Goal: Task Accomplishment & Management: Manage account settings

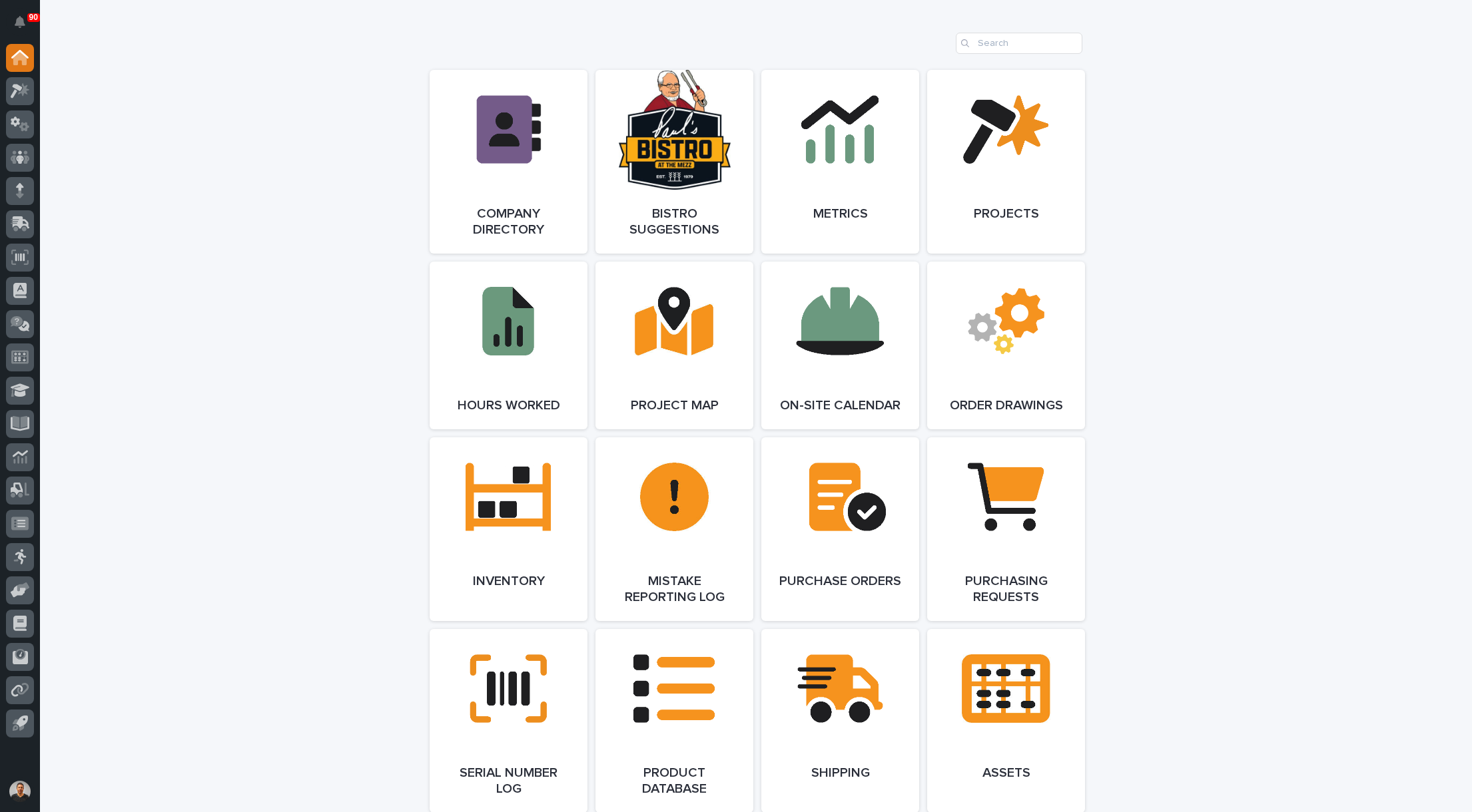
scroll to position [533, 0]
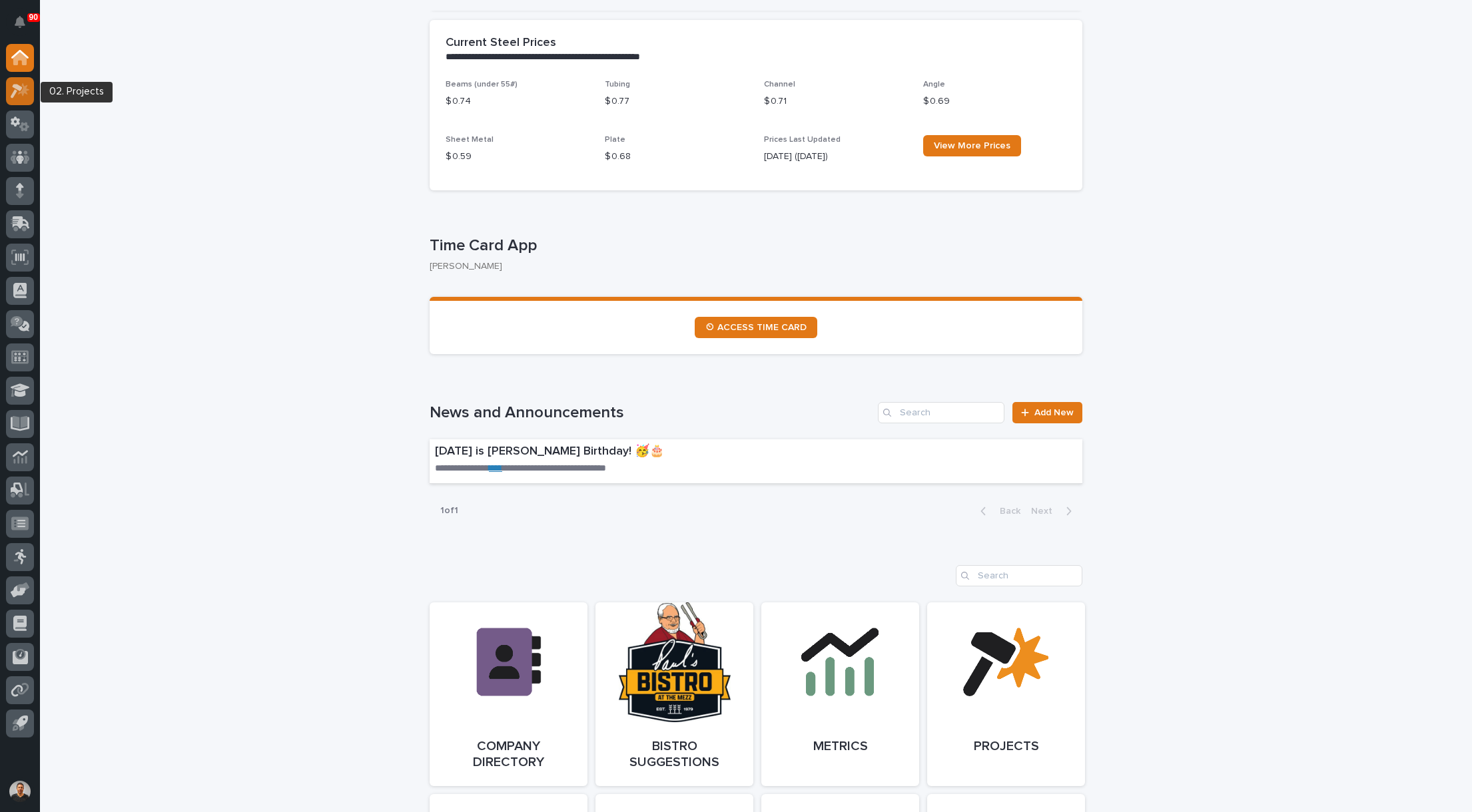
click at [27, 97] on icon at bounding box center [20, 91] width 19 height 15
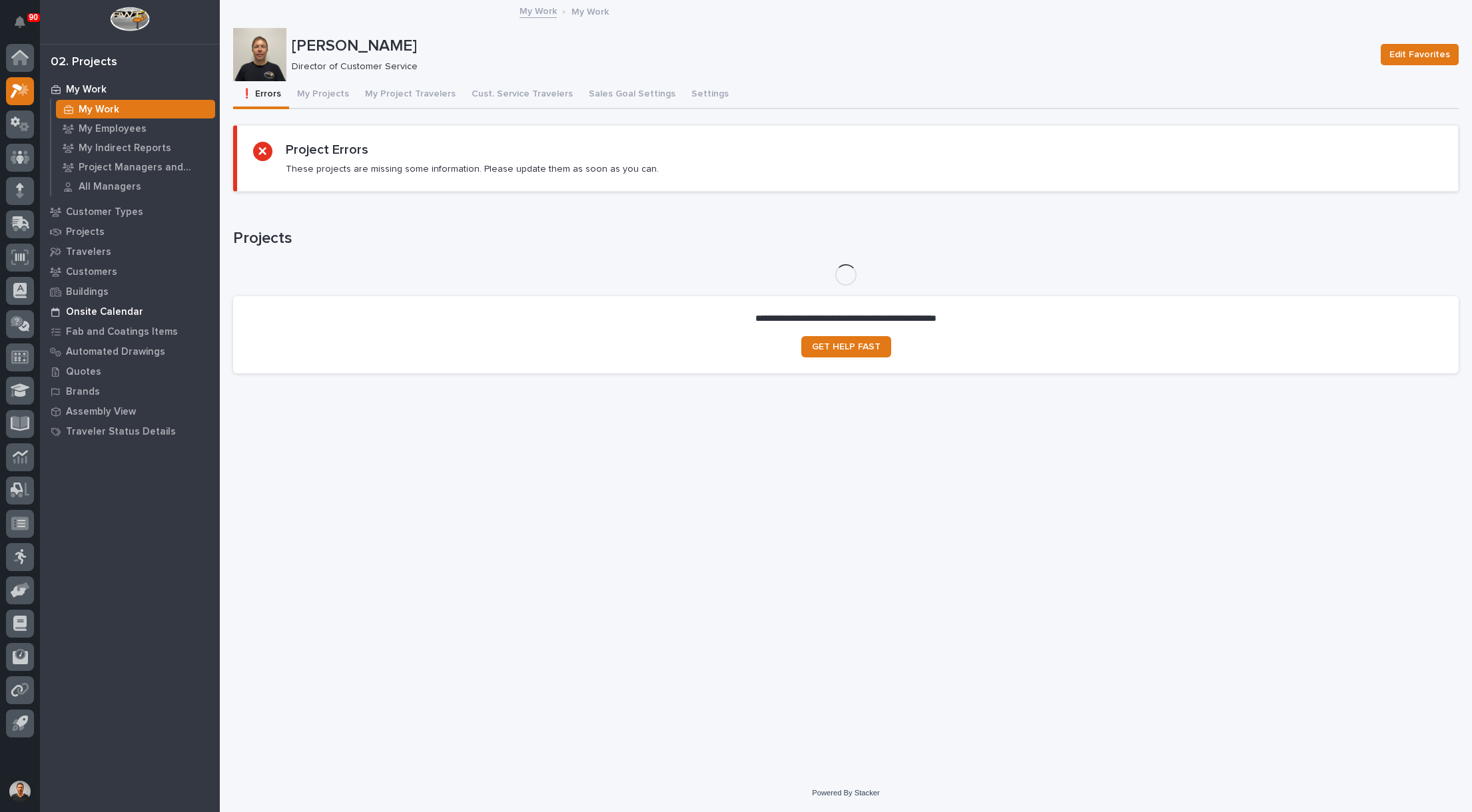
click at [109, 312] on p "Onsite Calendar" at bounding box center [104, 312] width 77 height 12
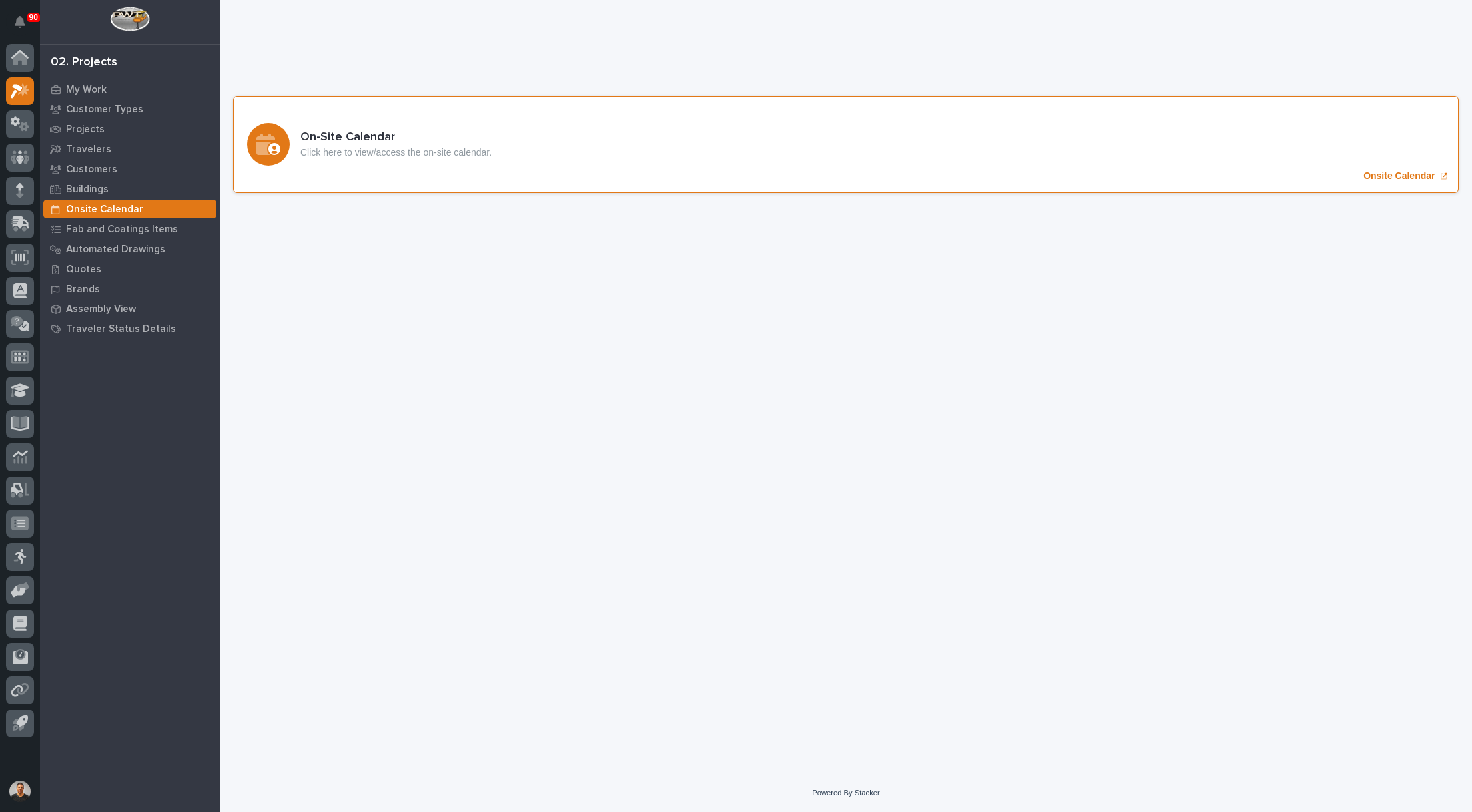
click at [417, 160] on div "On-Site Calendar Click here to view/access the on-site calendar. Onsite Calendar" at bounding box center [845, 145] width 1225 height 97
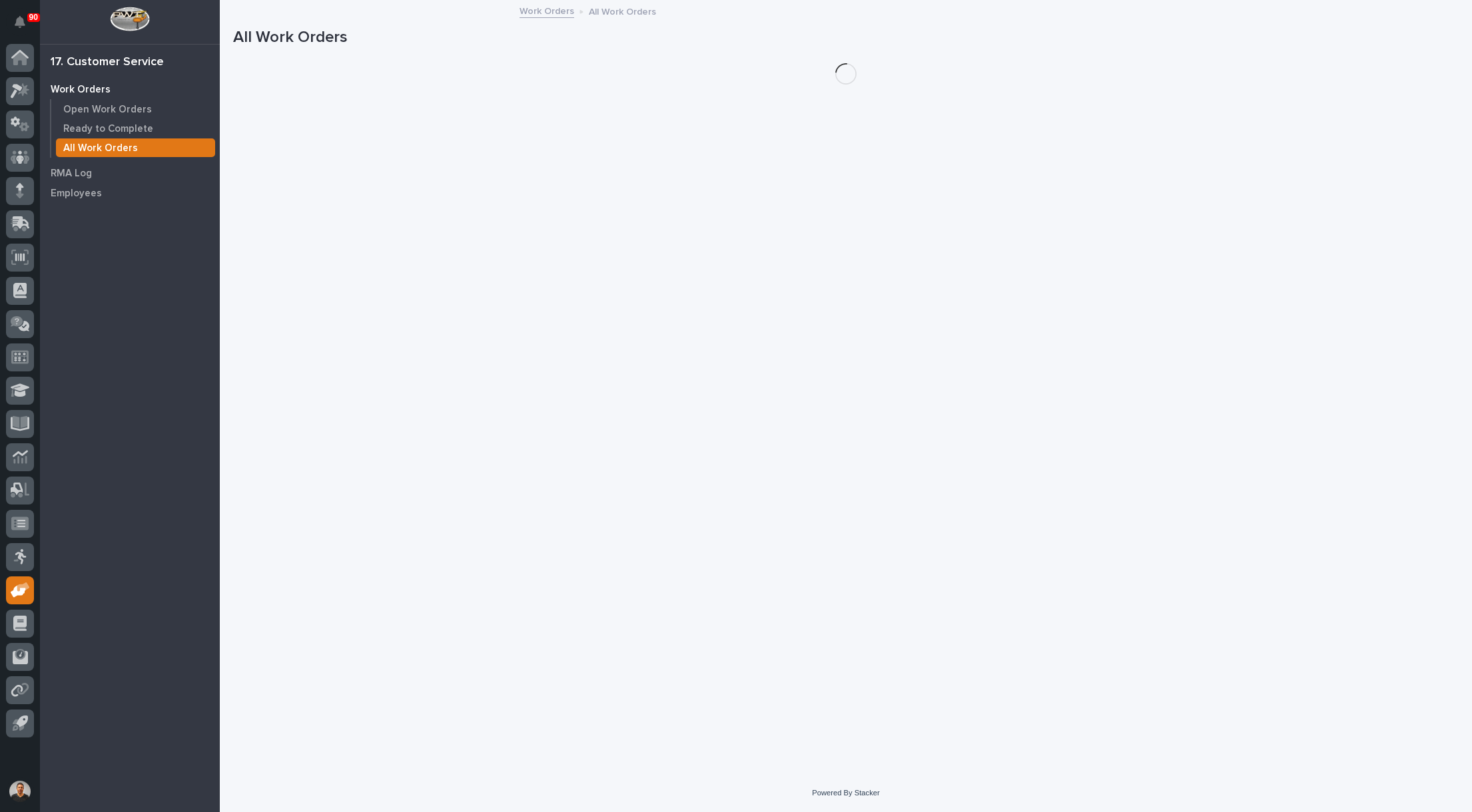
click at [97, 147] on p "All Work Orders" at bounding box center [100, 148] width 75 height 12
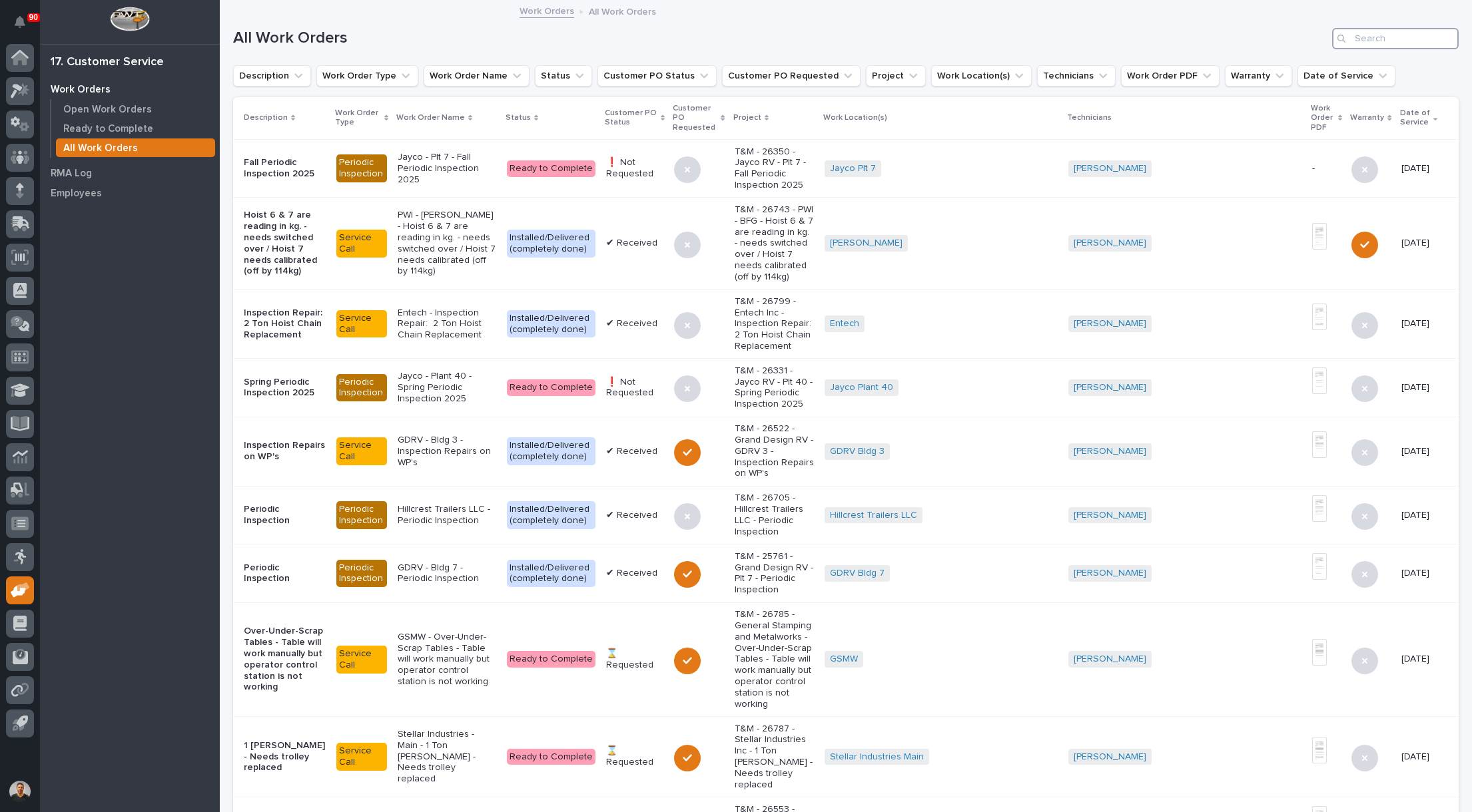
click at [1381, 41] on input "Search" at bounding box center [1396, 38] width 127 height 21
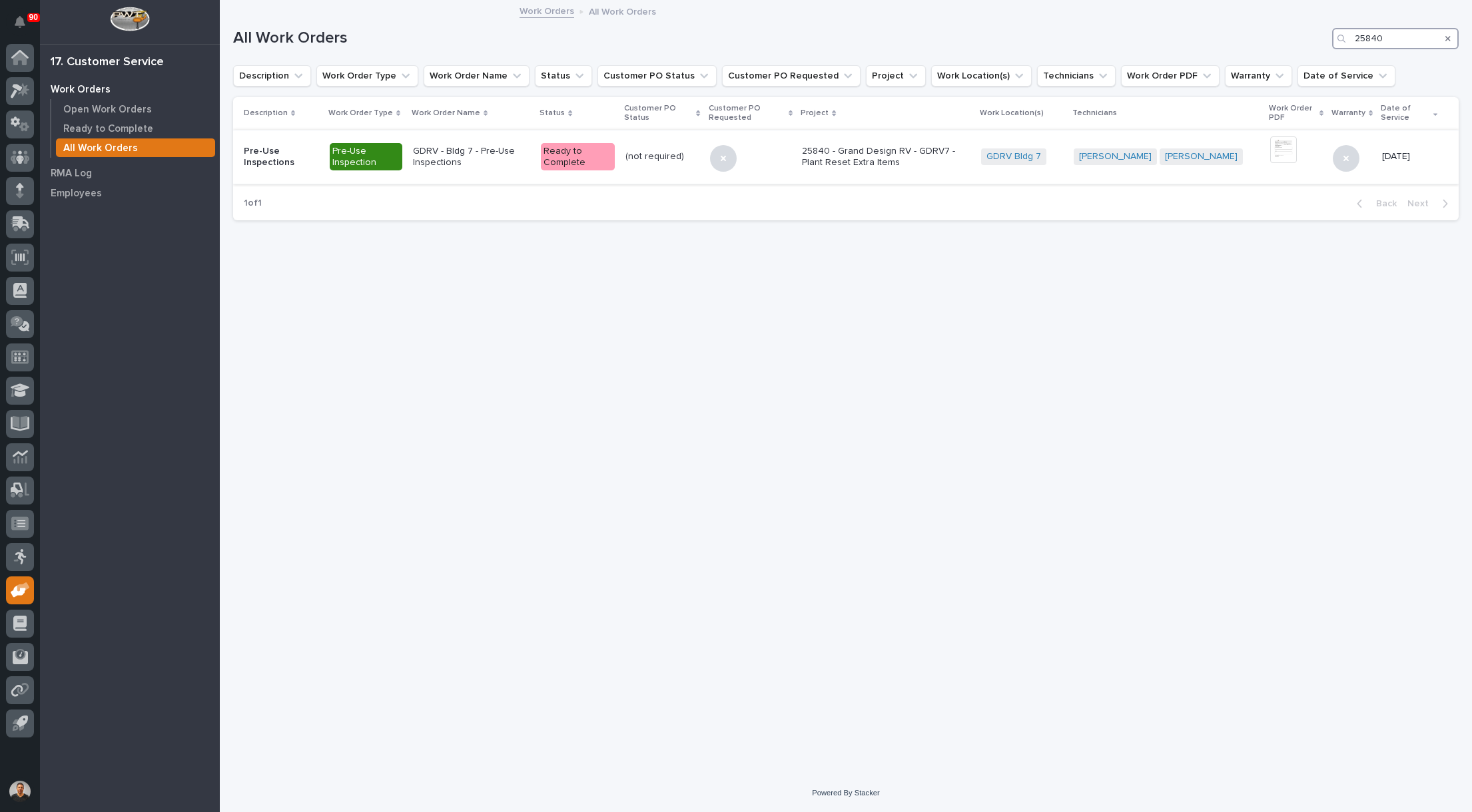
type input "25840"
click at [451, 153] on p "GDRV - Bldg 7 - Pre-Use Inspections" at bounding box center [471, 157] width 118 height 22
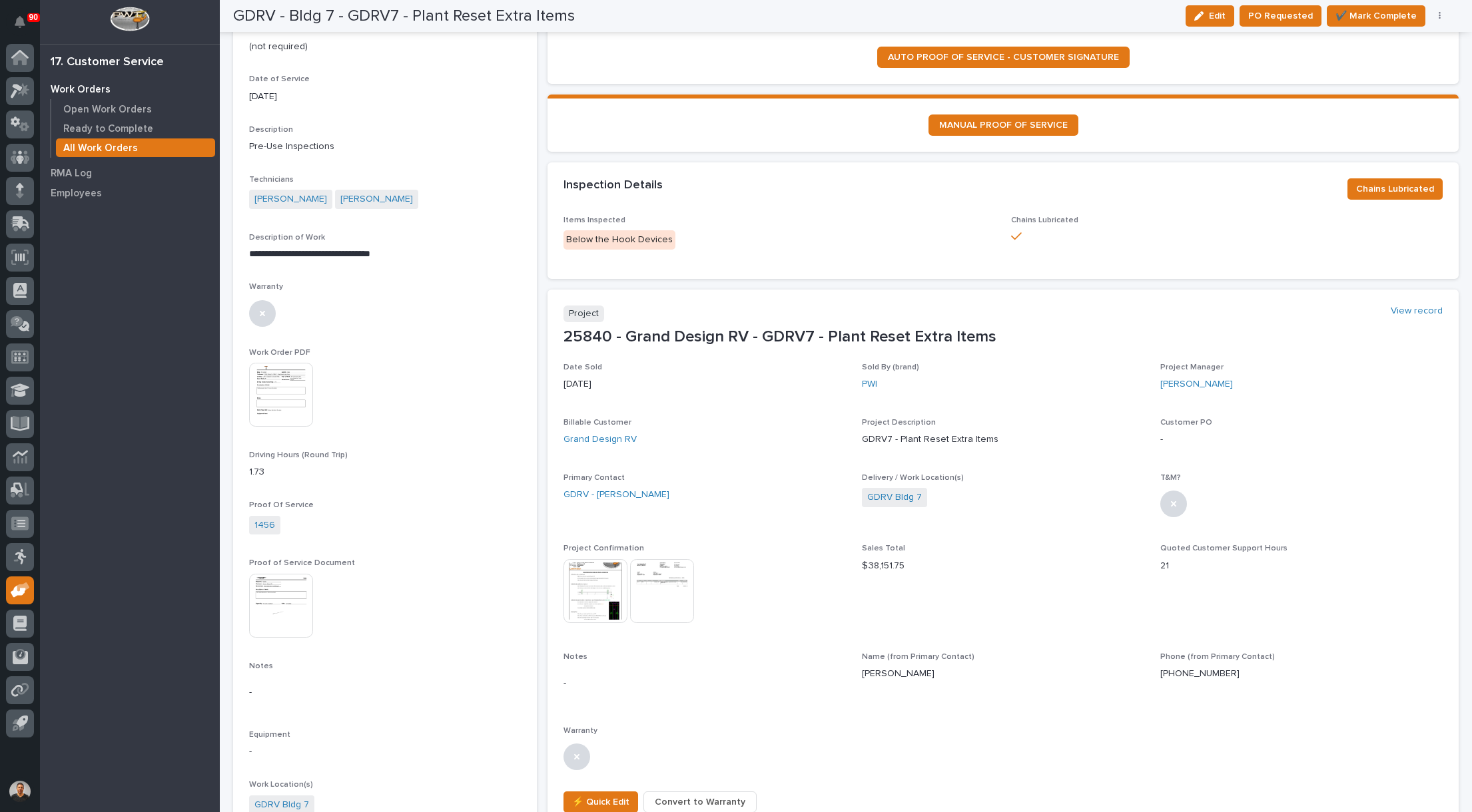
scroll to position [200, 0]
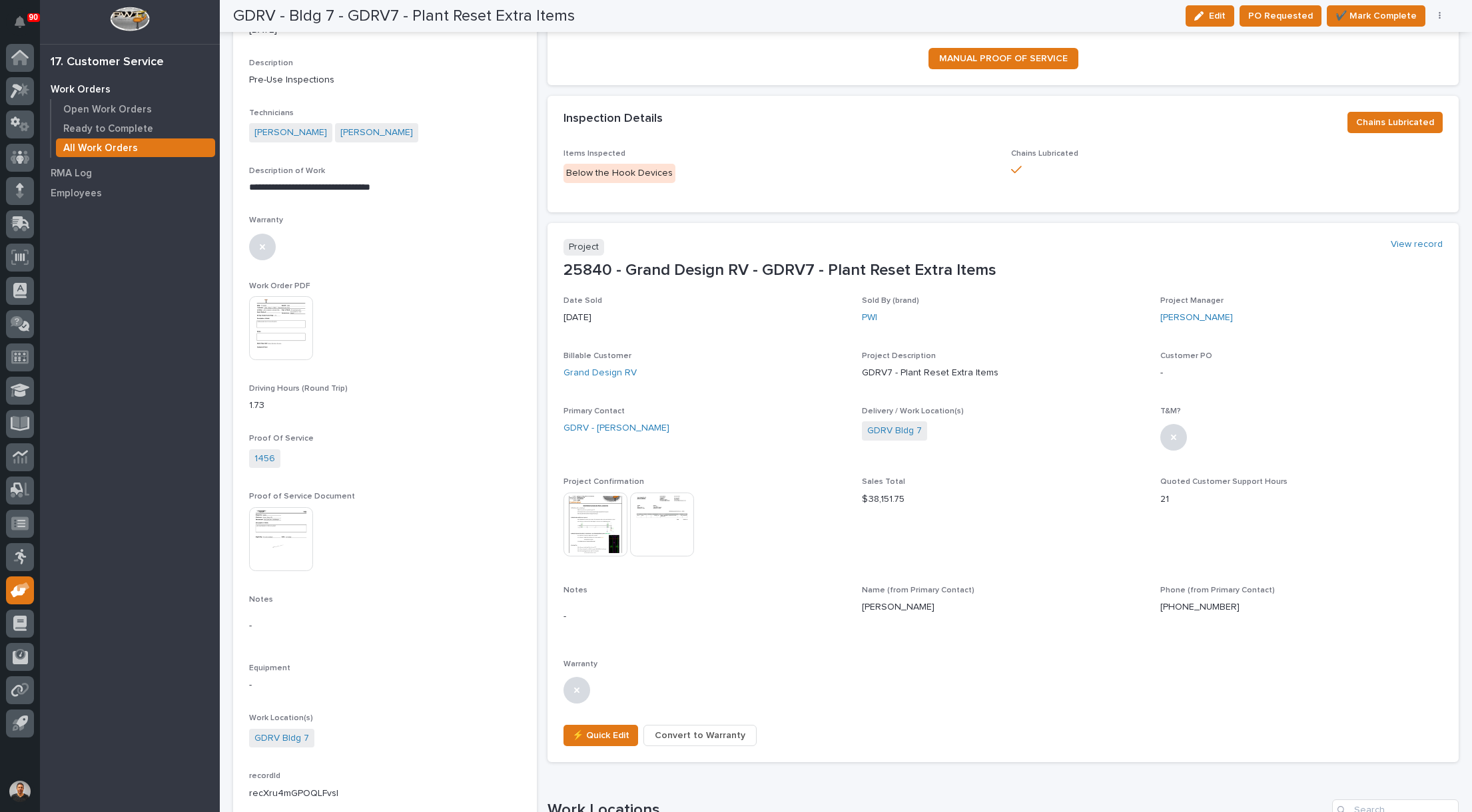
click at [594, 512] on img at bounding box center [595, 524] width 64 height 64
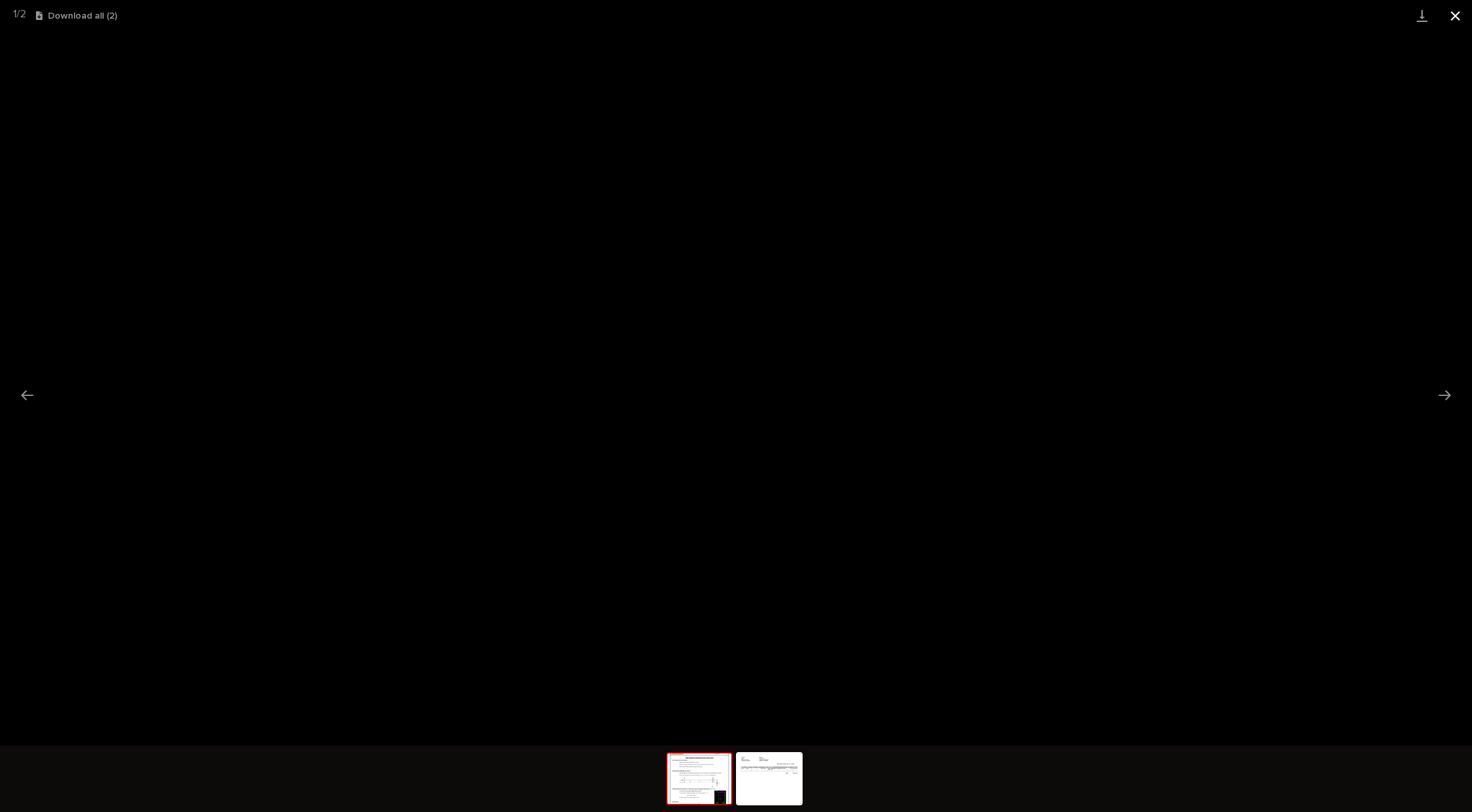
click at [1453, 13] on button "Close gallery" at bounding box center [1456, 16] width 33 height 31
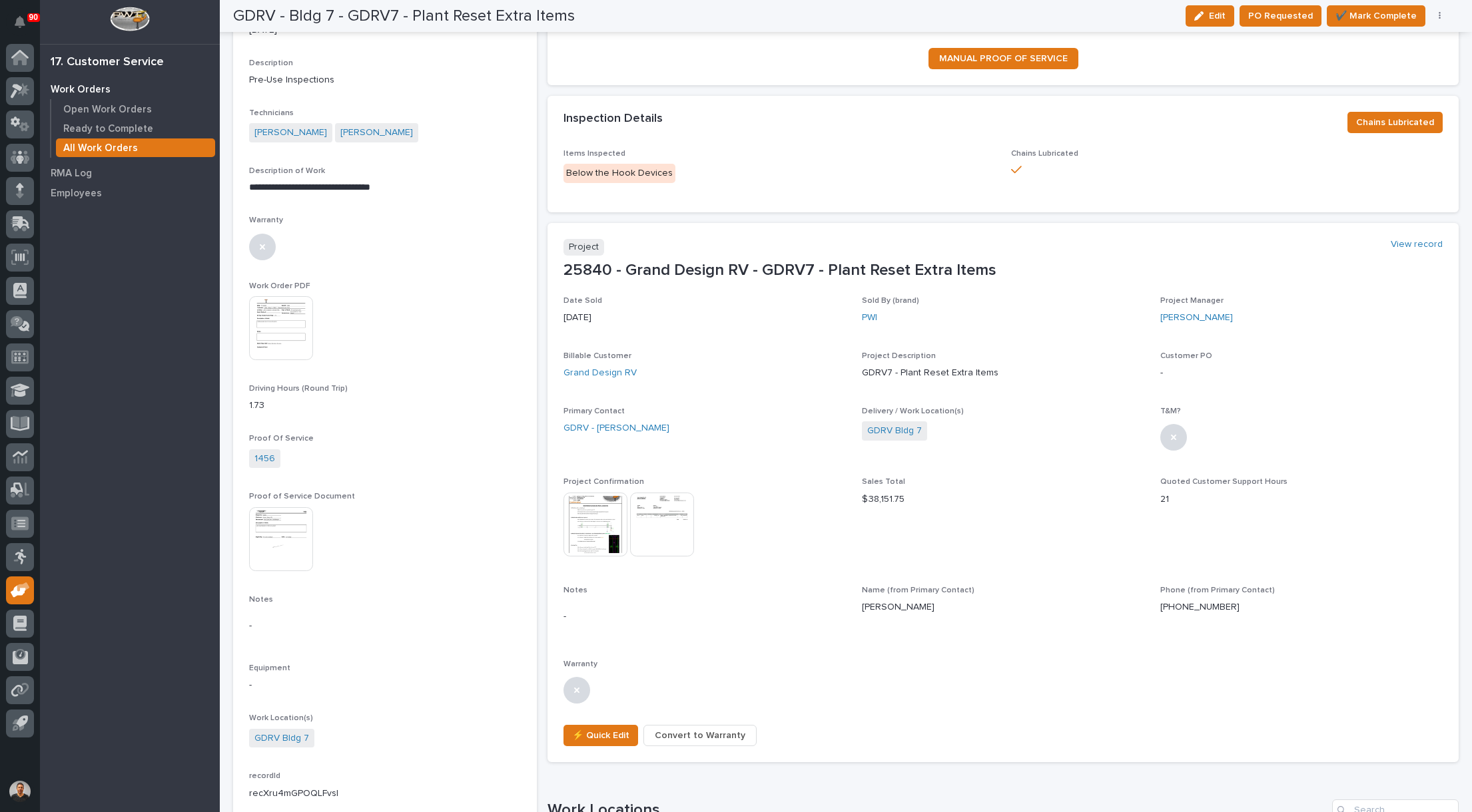
click at [275, 331] on img at bounding box center [280, 328] width 64 height 64
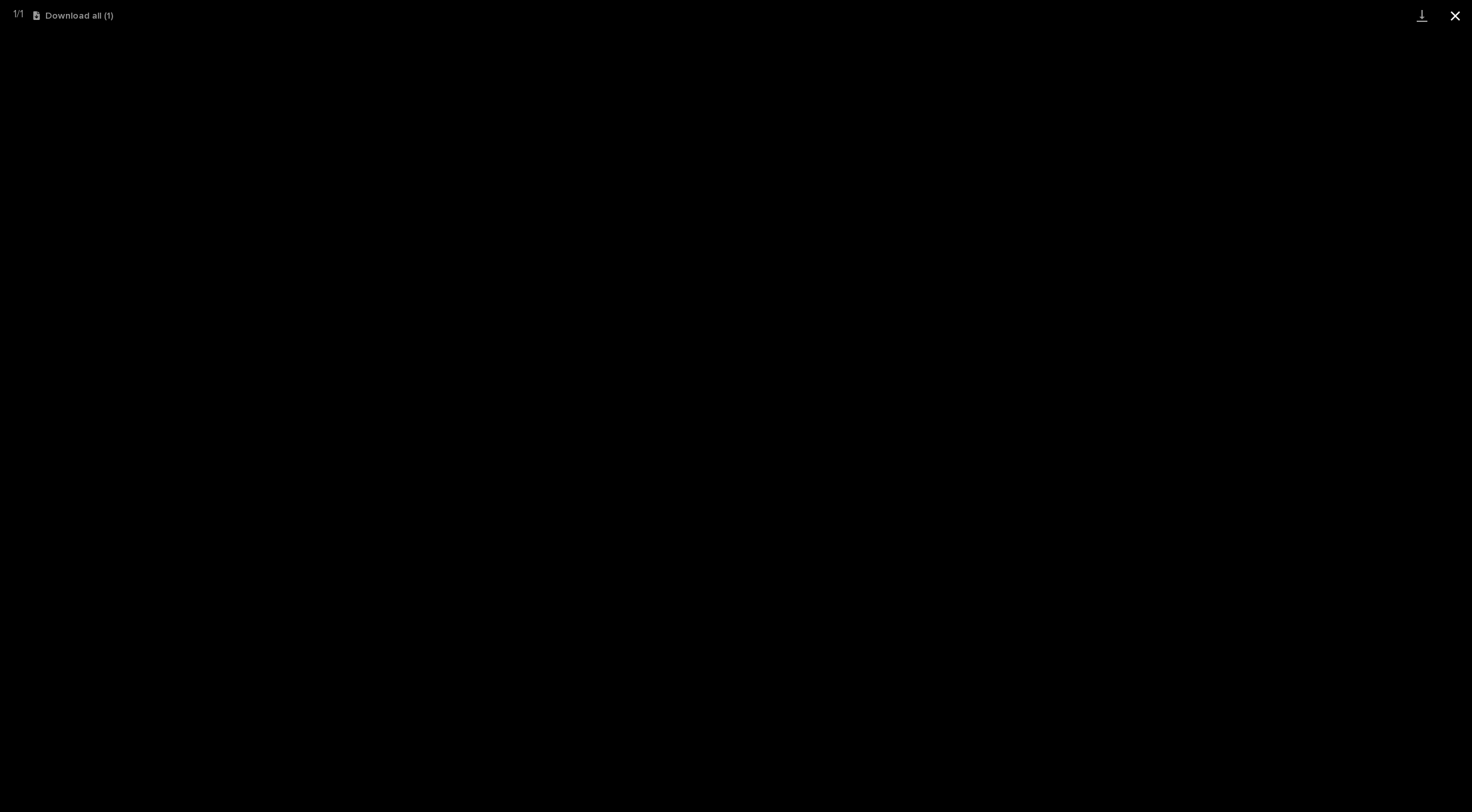
click at [1453, 10] on button "Close gallery" at bounding box center [1456, 16] width 33 height 31
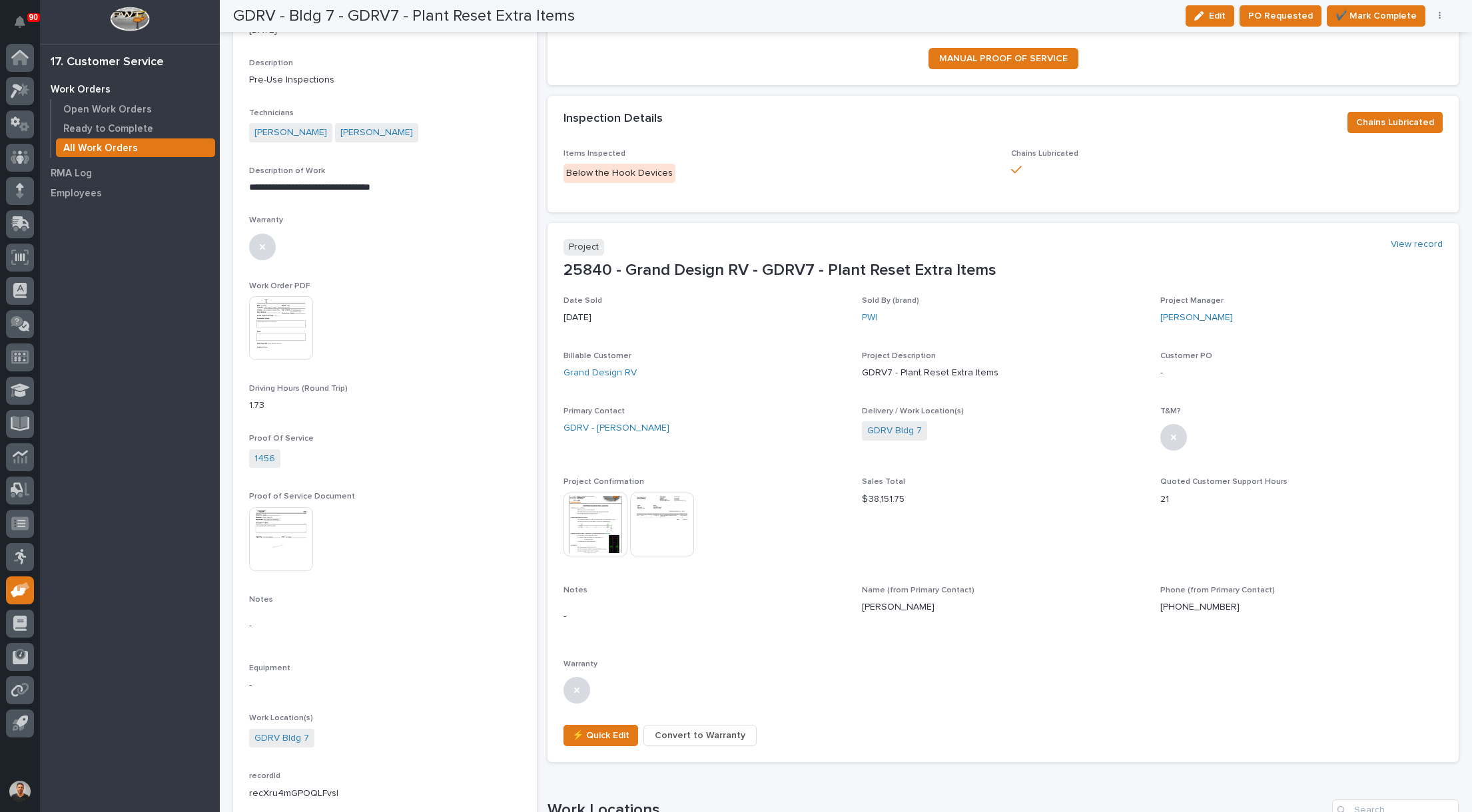
click at [281, 538] on img at bounding box center [280, 539] width 64 height 64
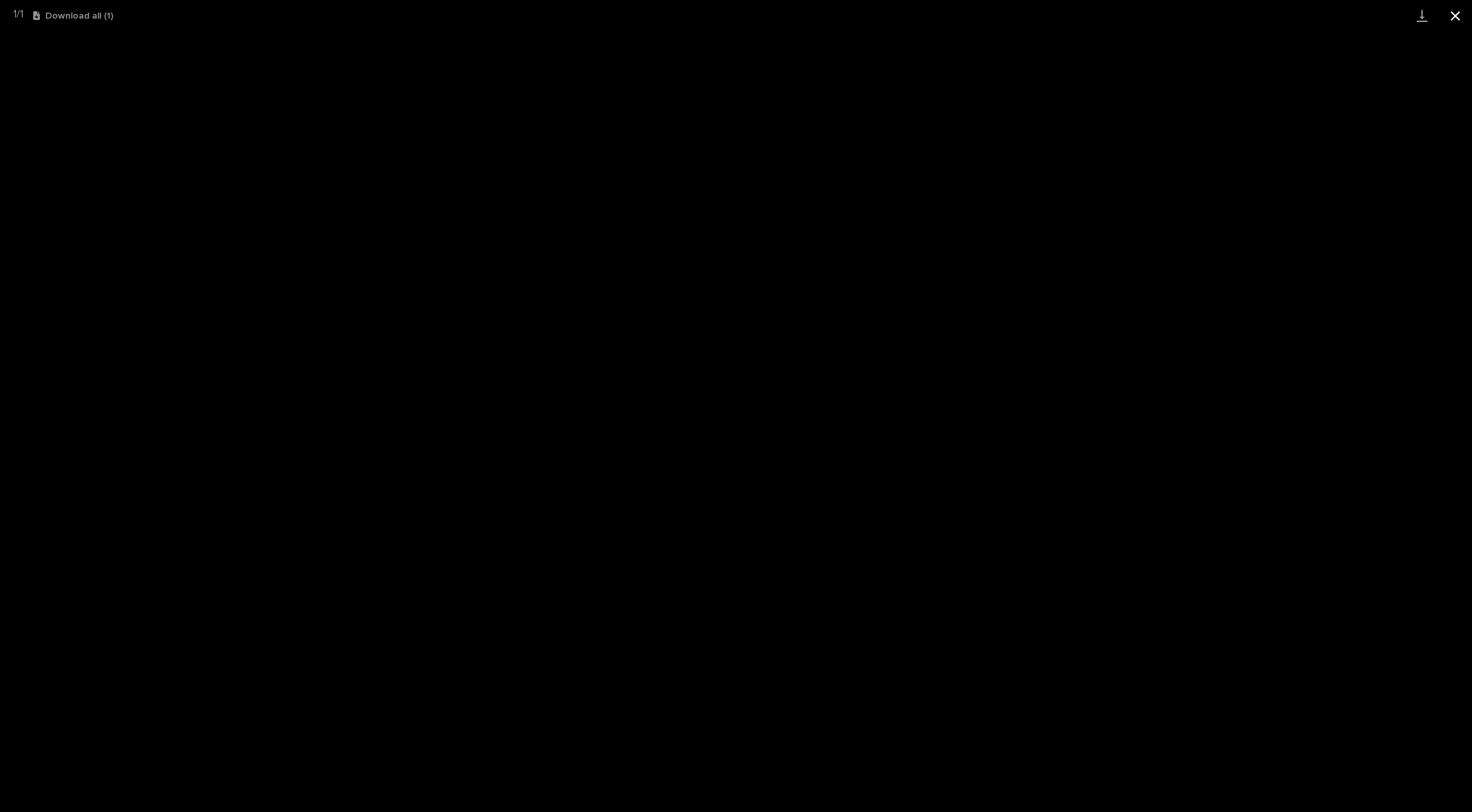
click at [1458, 16] on button "Close gallery" at bounding box center [1456, 16] width 33 height 31
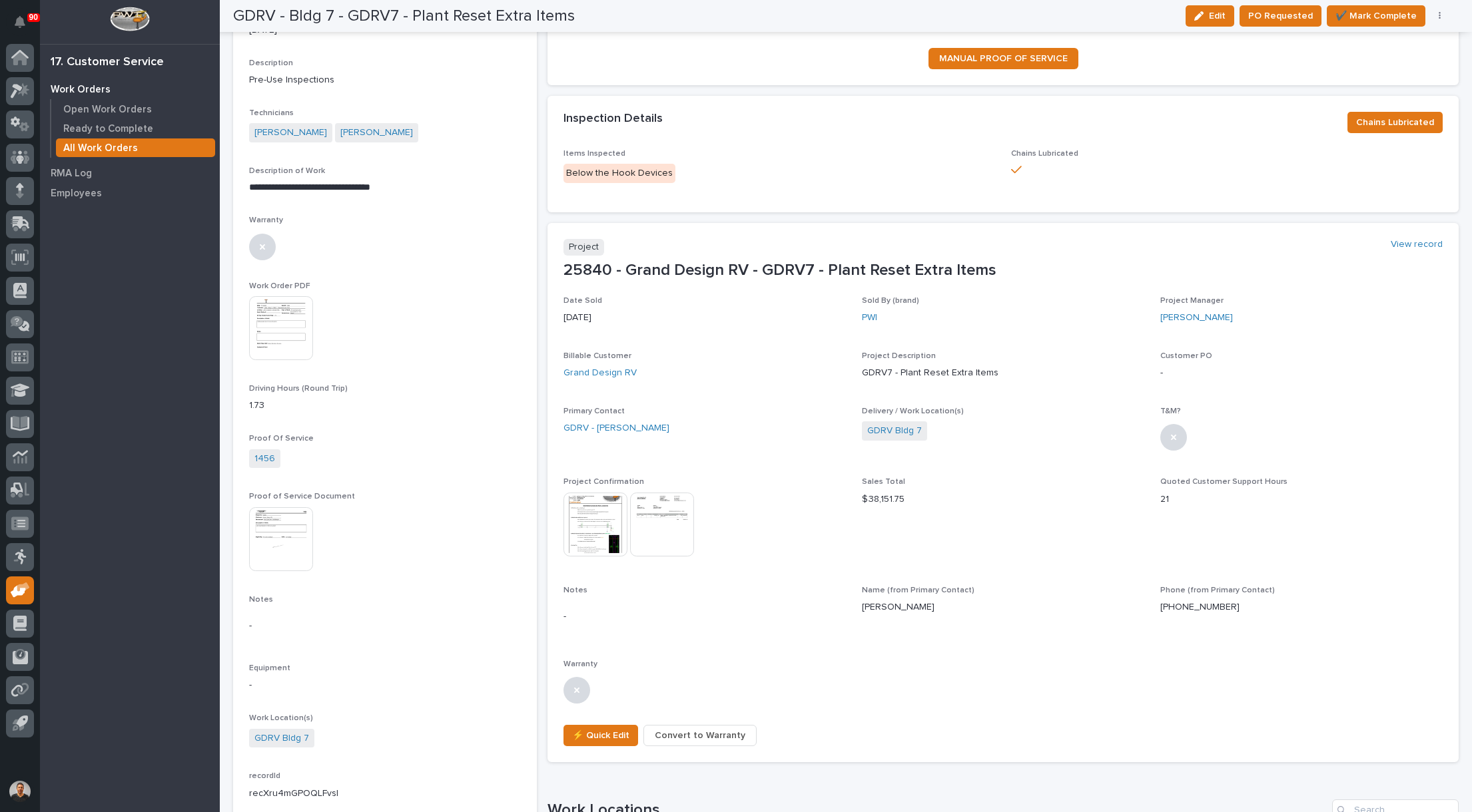
click at [575, 508] on img at bounding box center [595, 524] width 64 height 64
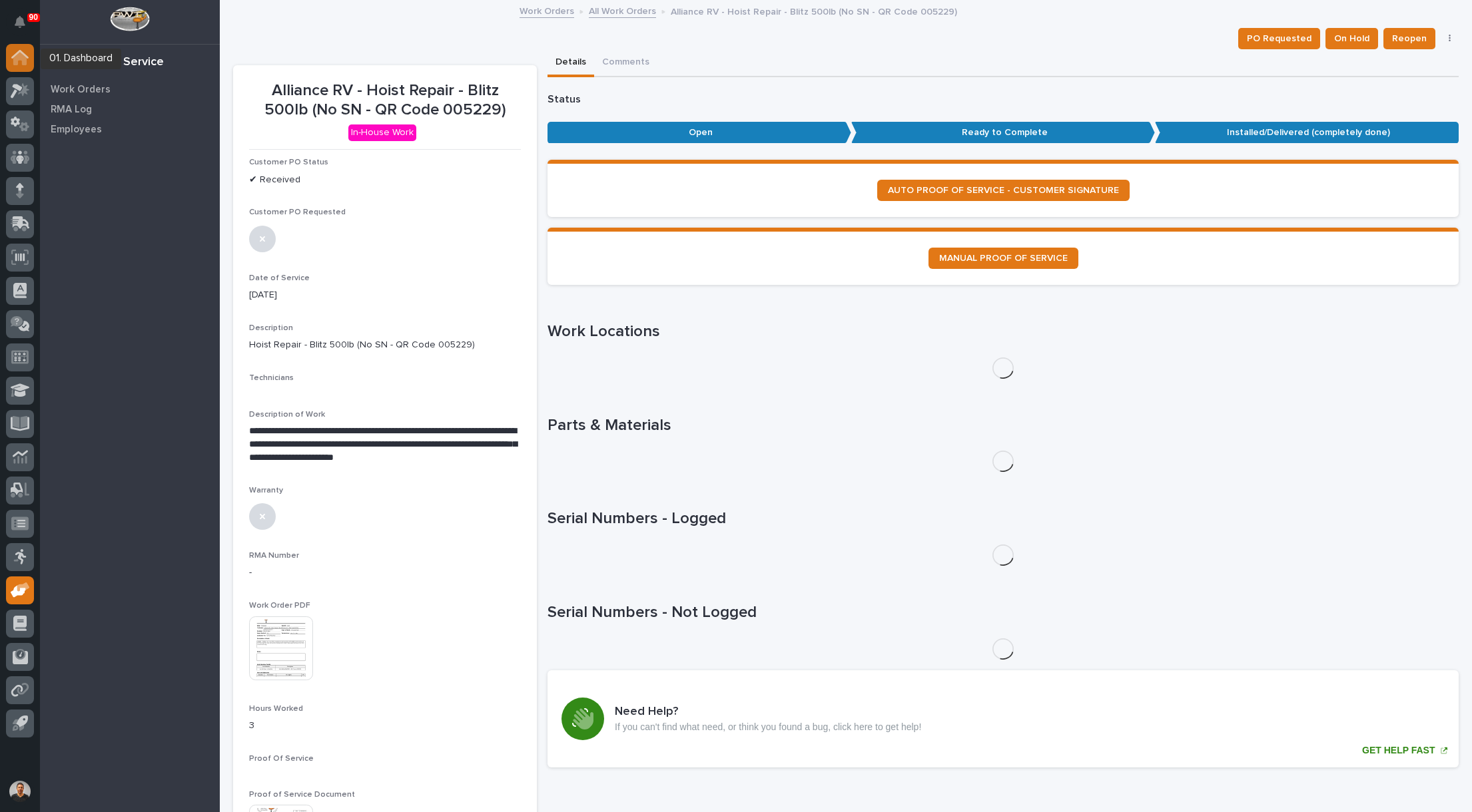
click at [31, 57] on div at bounding box center [19, 58] width 28 height 28
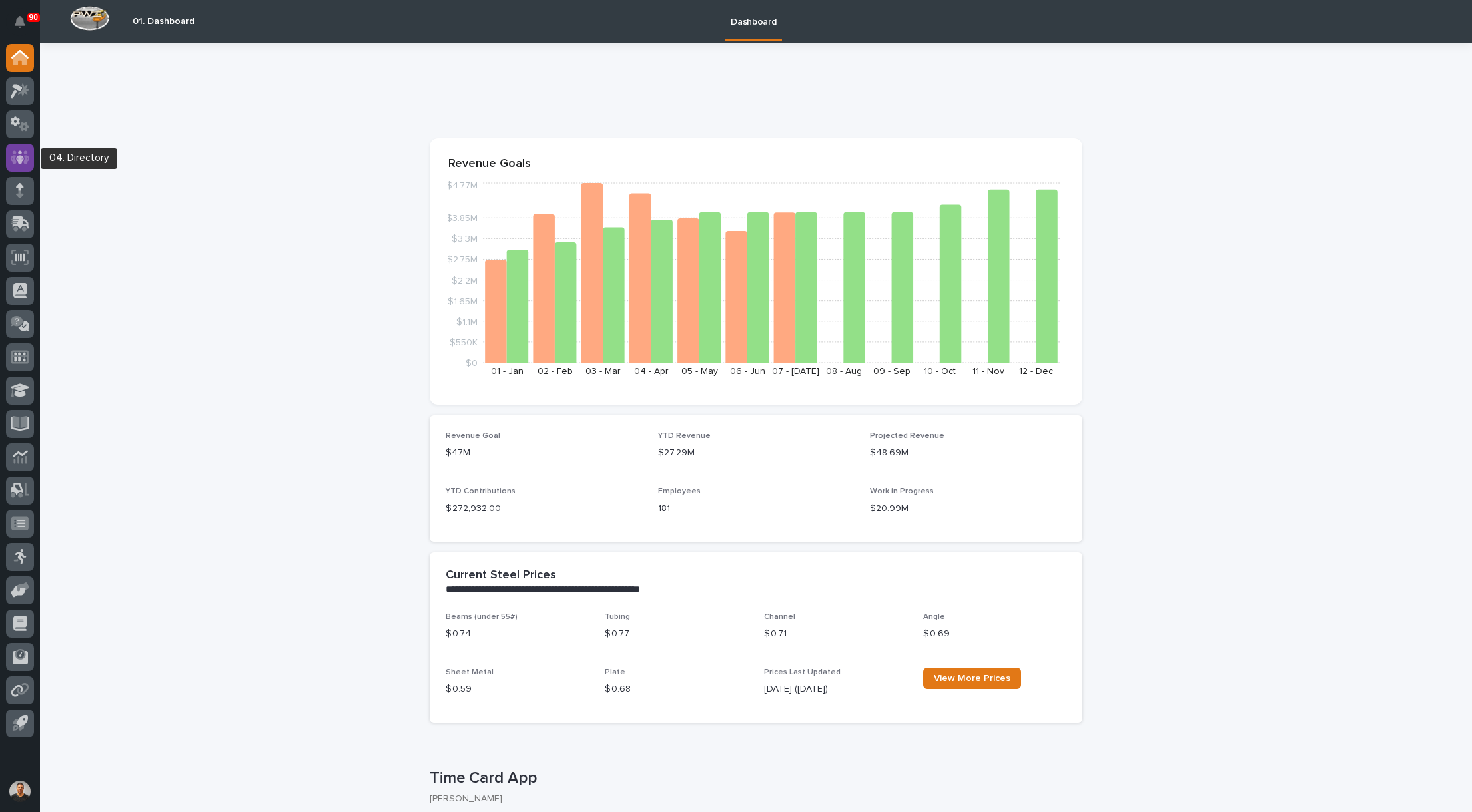
click at [28, 160] on icon at bounding box center [20, 157] width 19 height 13
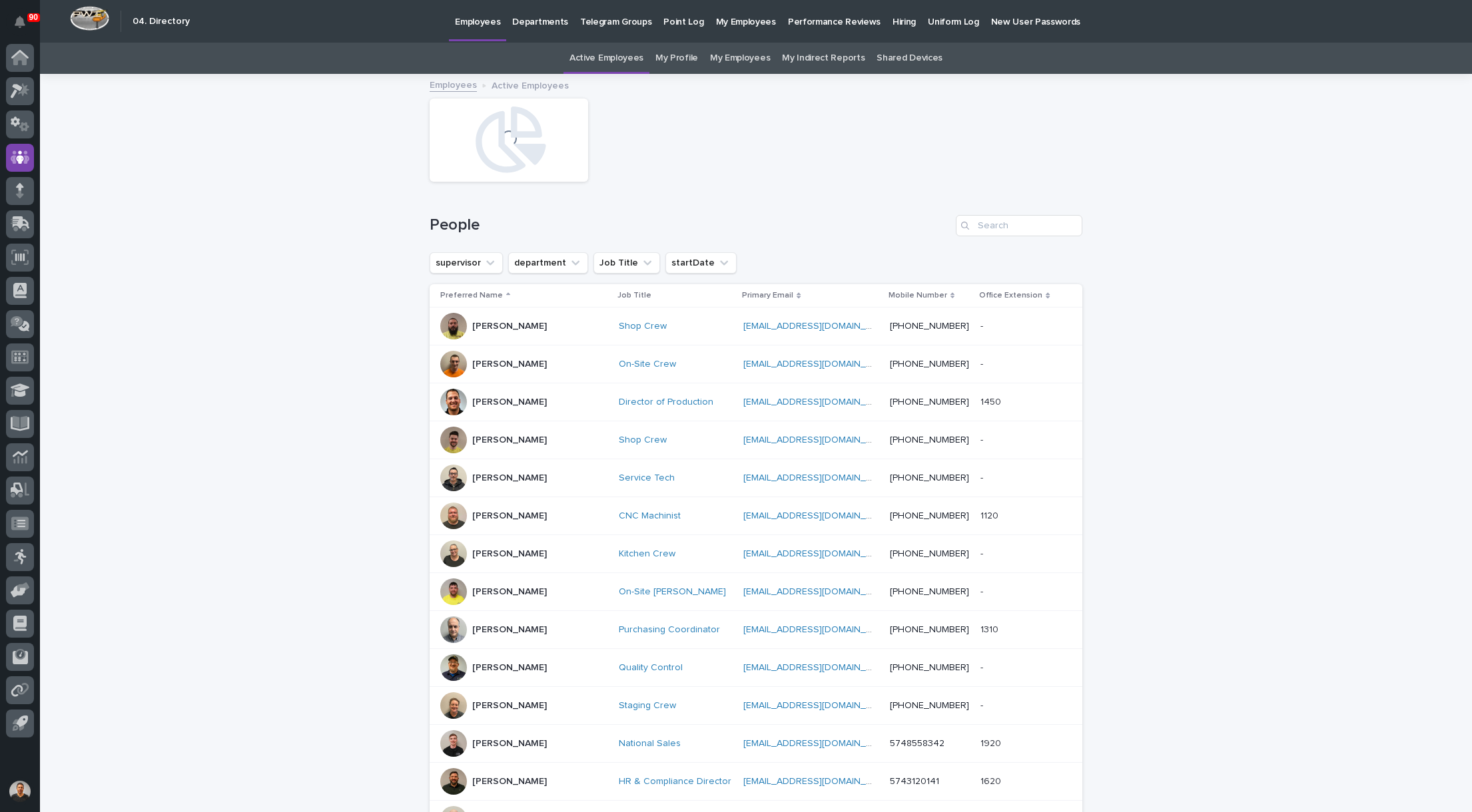
click at [739, 58] on link "My Employees" at bounding box center [740, 58] width 60 height 31
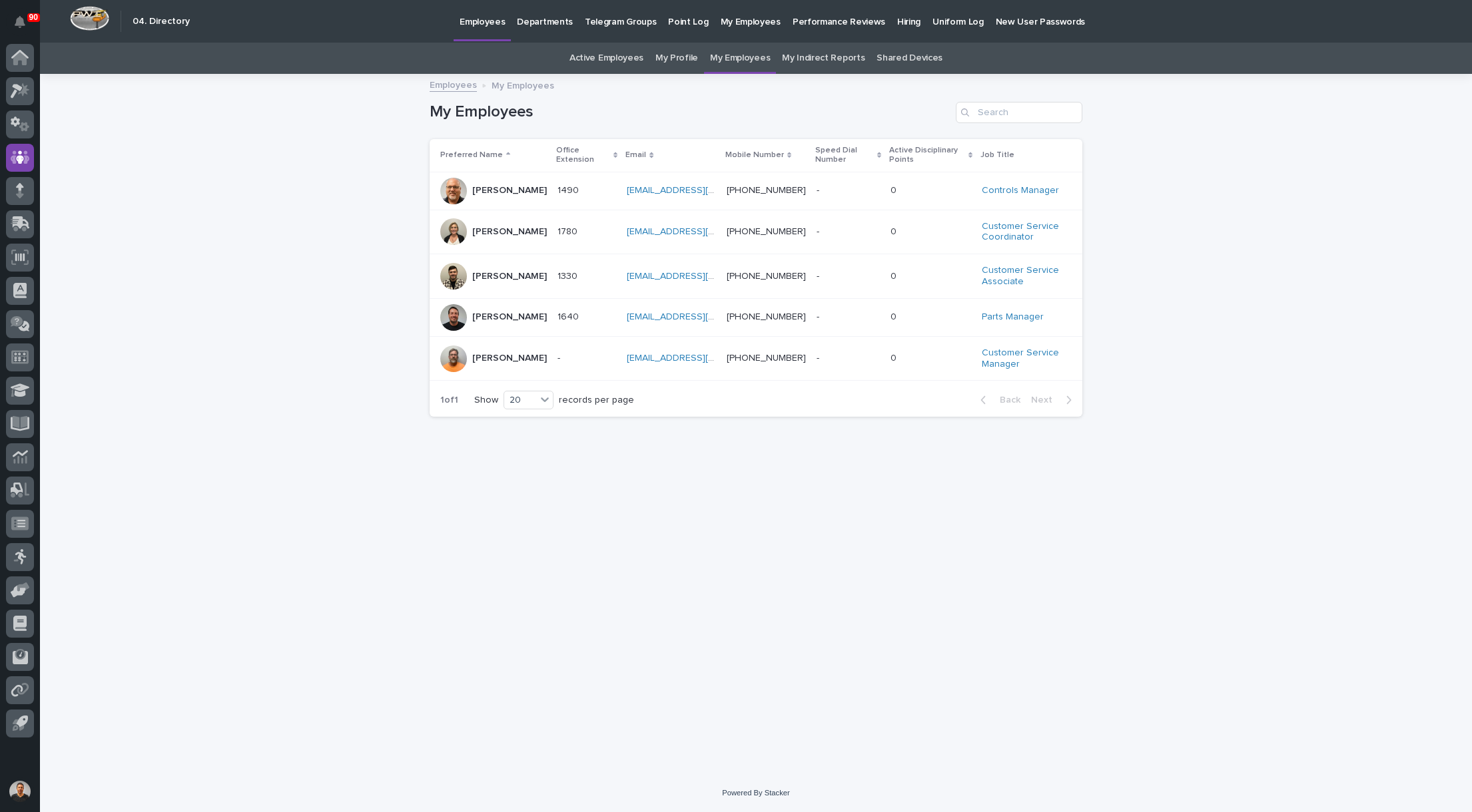
click at [604, 57] on link "Active Employees" at bounding box center [606, 58] width 74 height 31
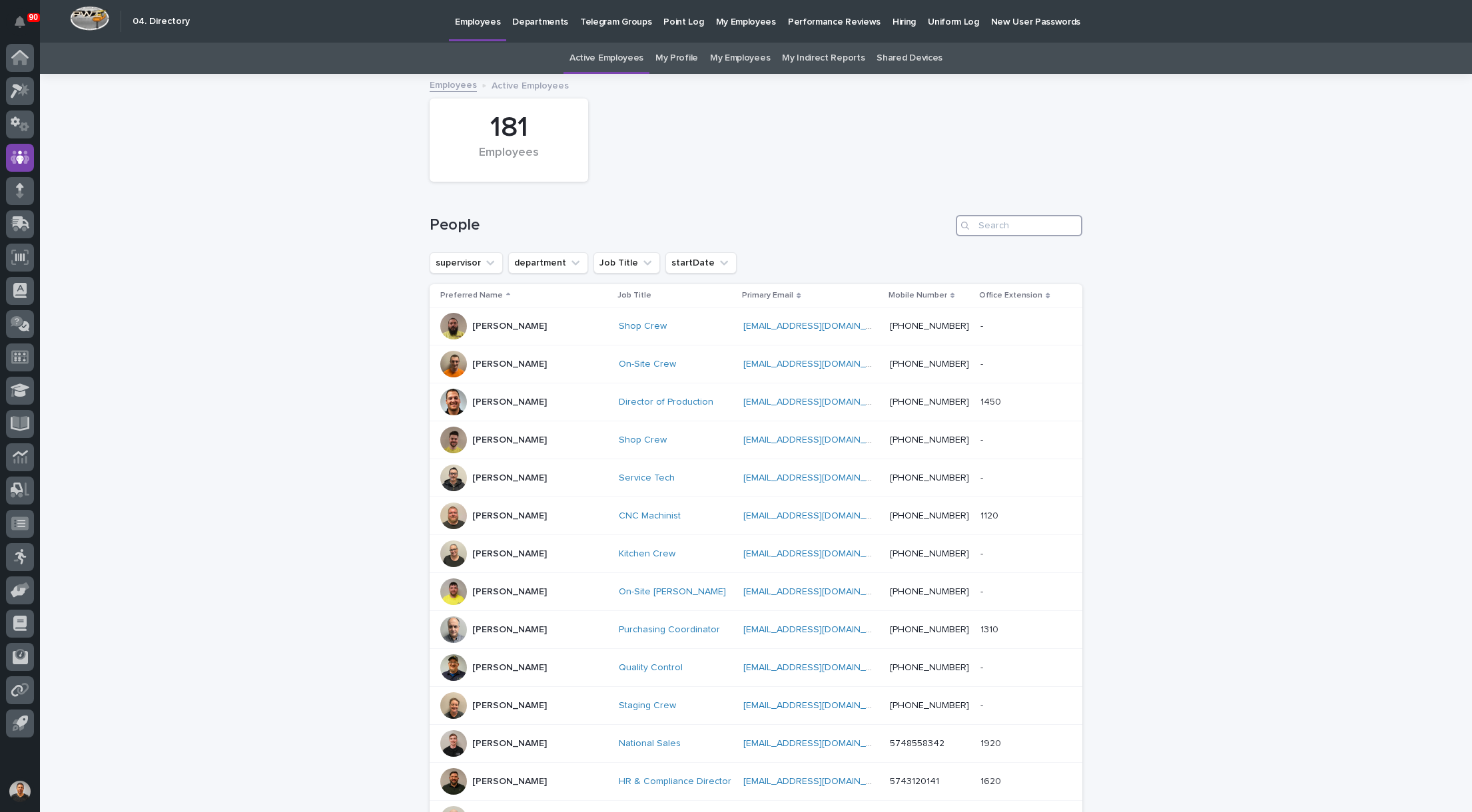
click at [1010, 231] on input "Search" at bounding box center [1019, 225] width 127 height 21
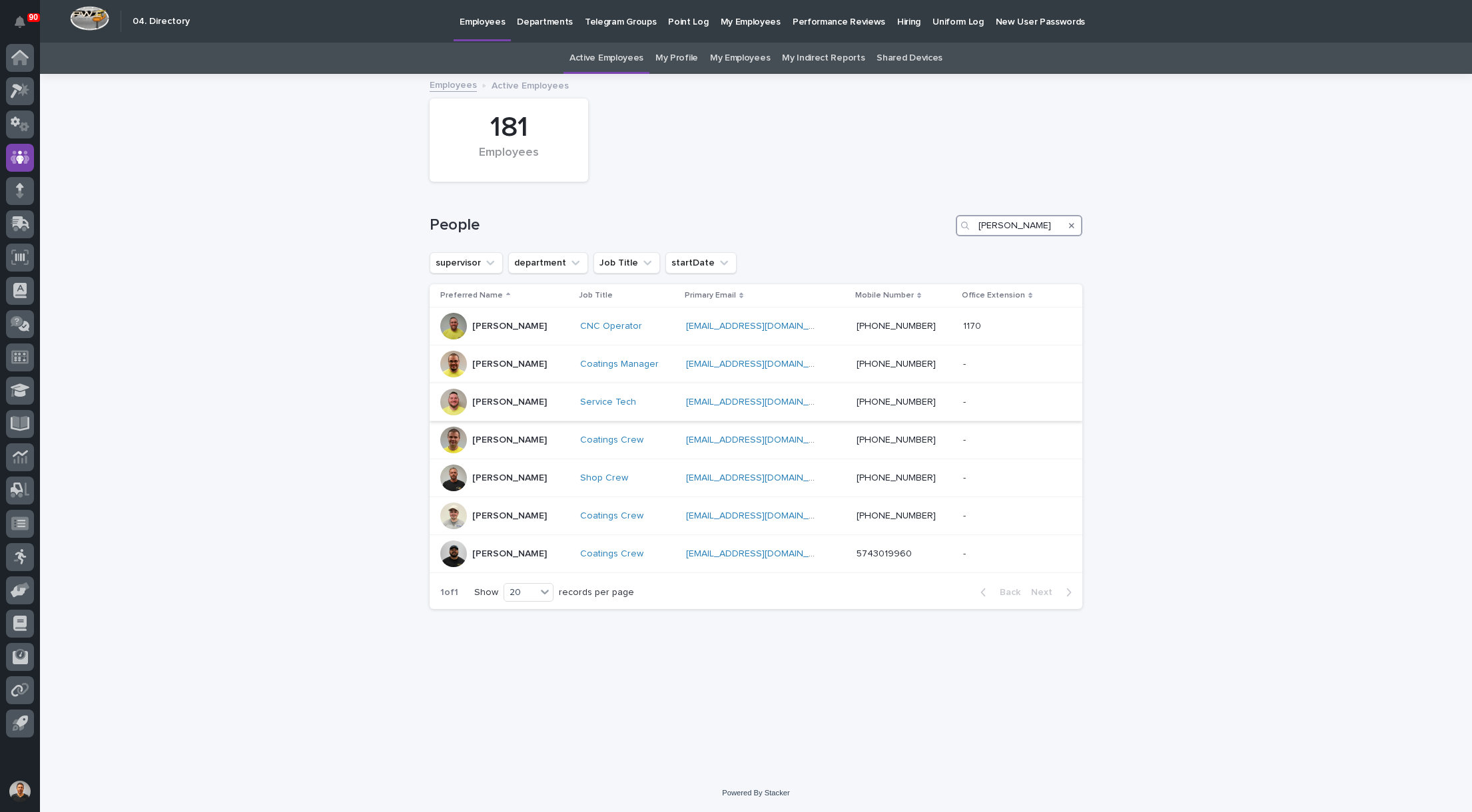
type input "Chris"
click at [524, 403] on p "[PERSON_NAME]" at bounding box center [510, 402] width 75 height 11
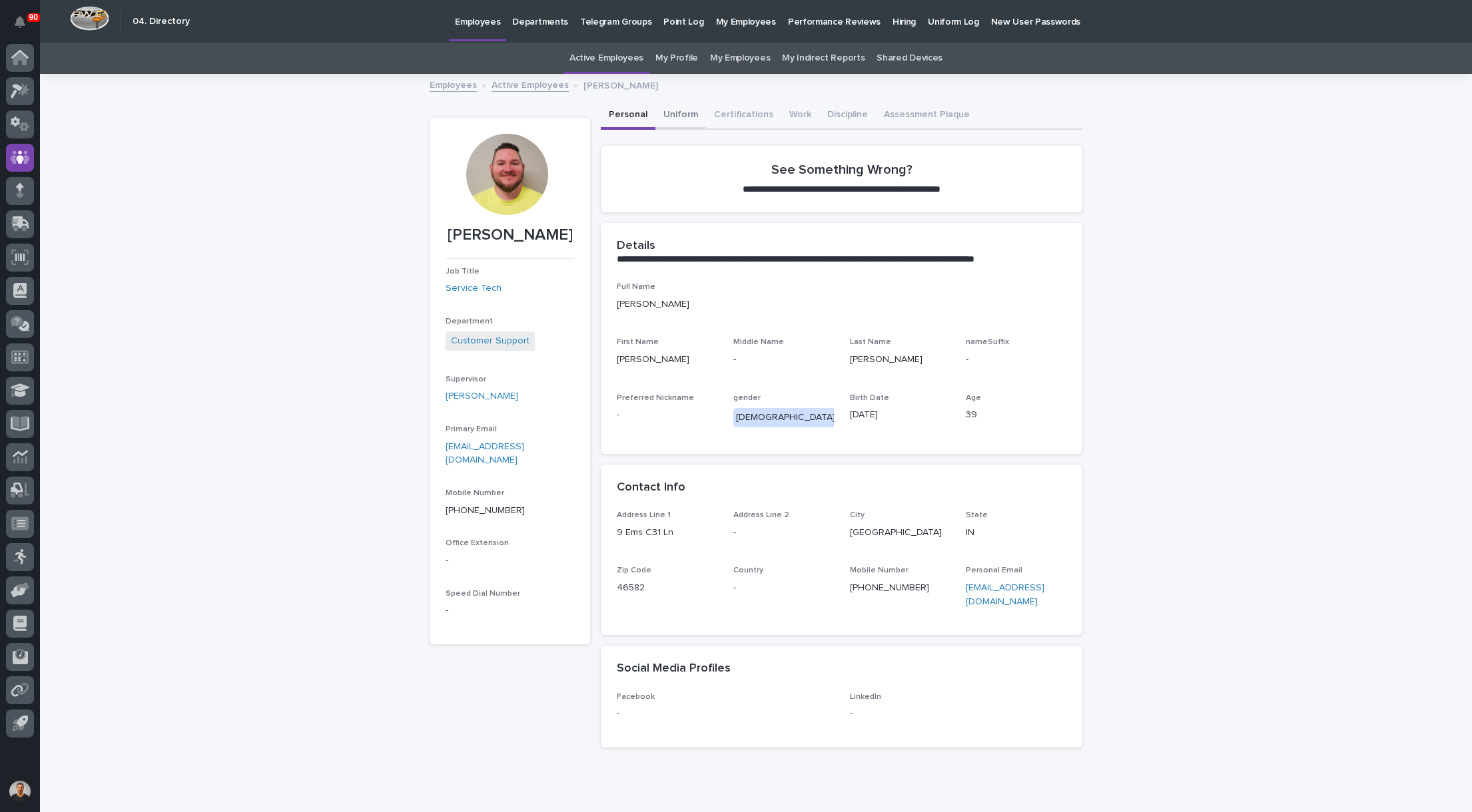
click at [679, 116] on button "Uniform" at bounding box center [681, 115] width 51 height 28
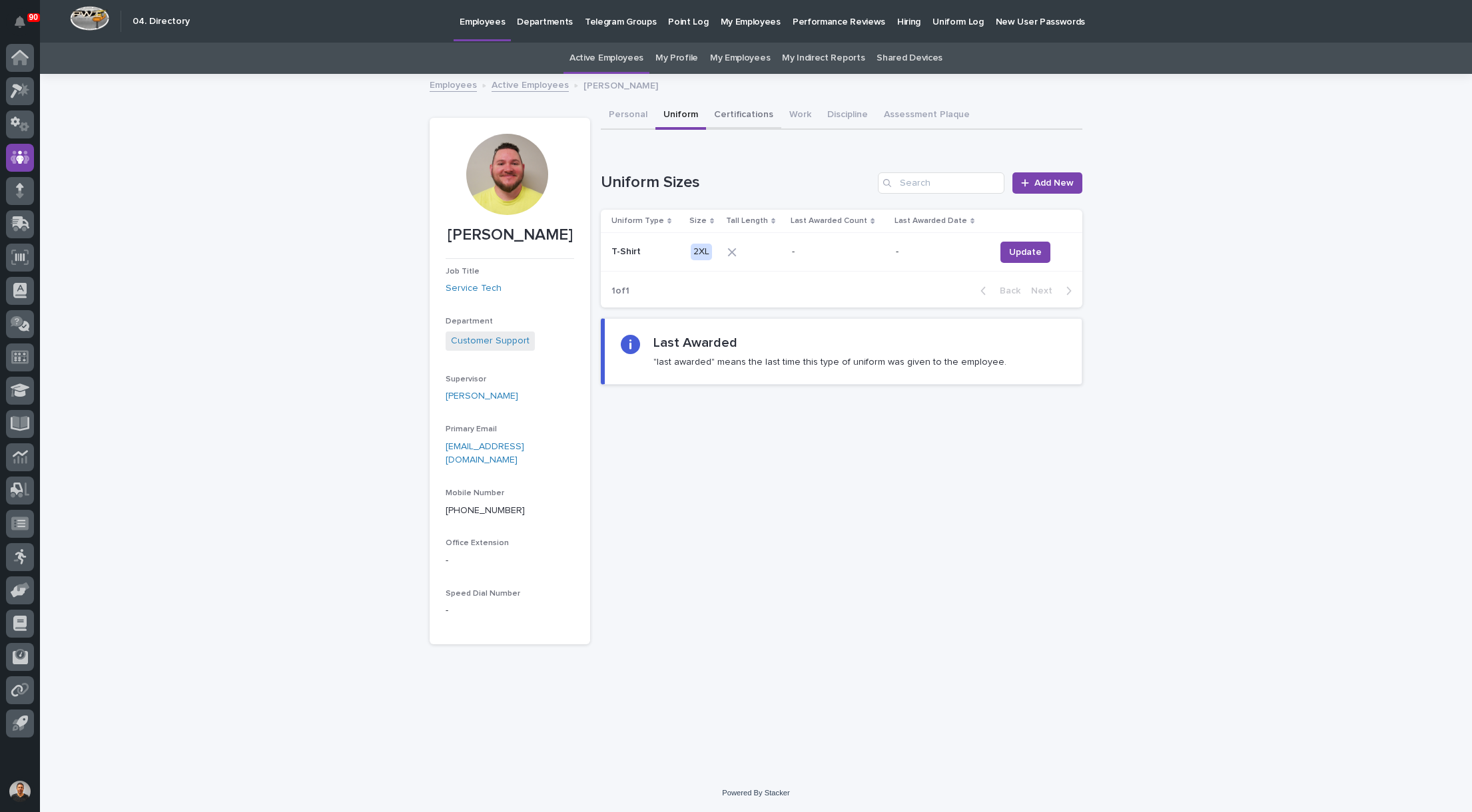
click at [753, 116] on button "Certifications" at bounding box center [743, 115] width 75 height 28
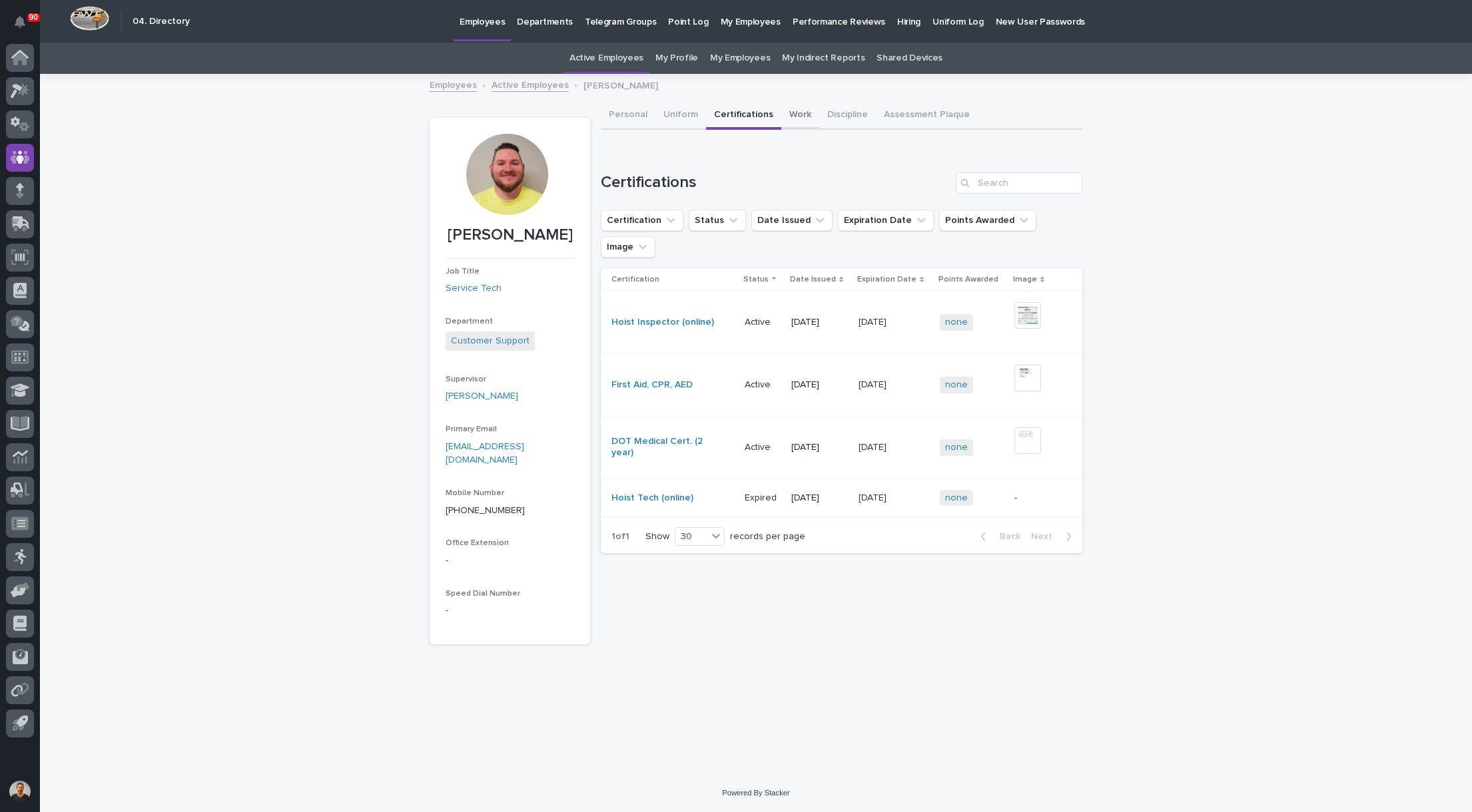
click at [788, 110] on button "Work" at bounding box center [800, 115] width 38 height 28
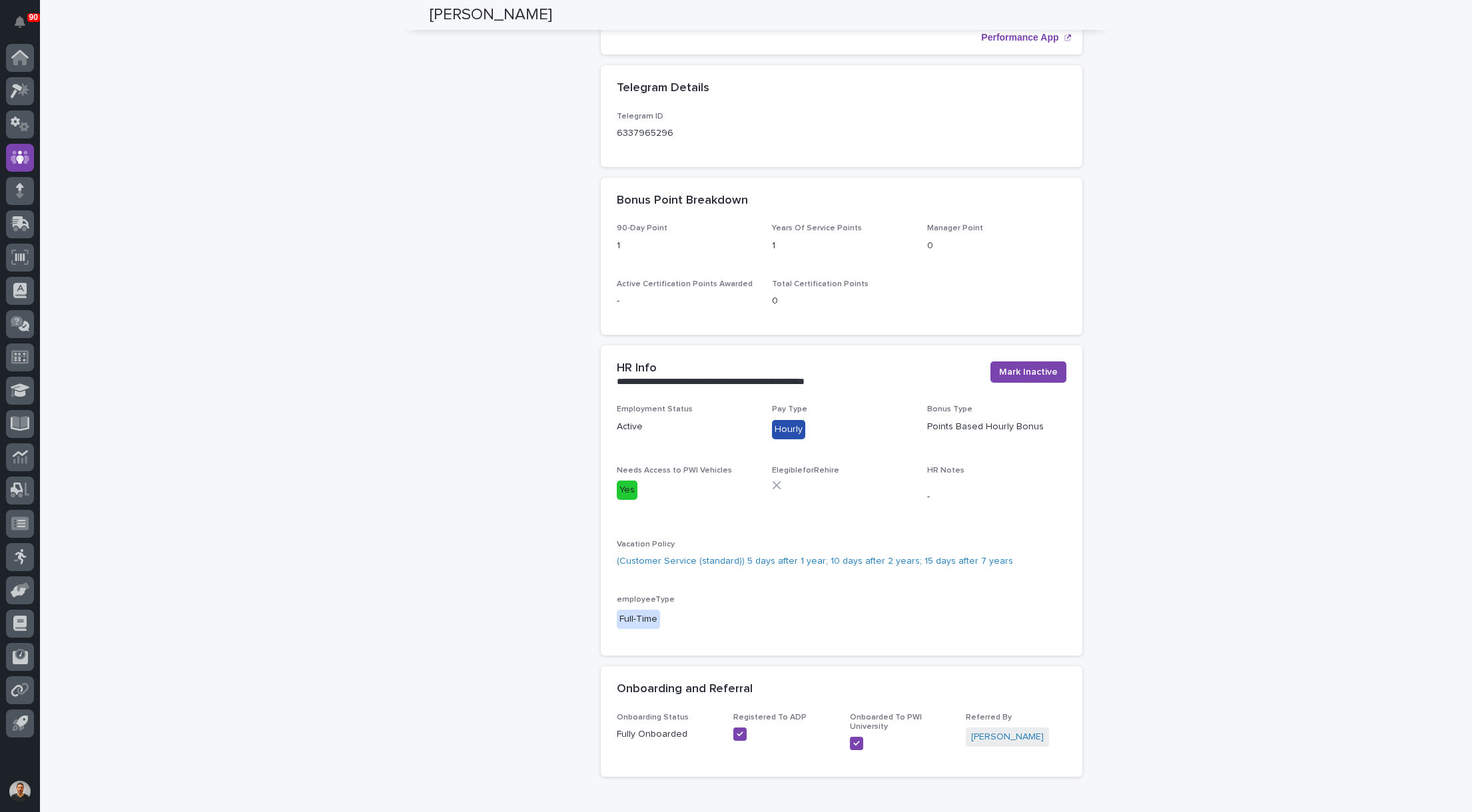
scroll to position [666, 0]
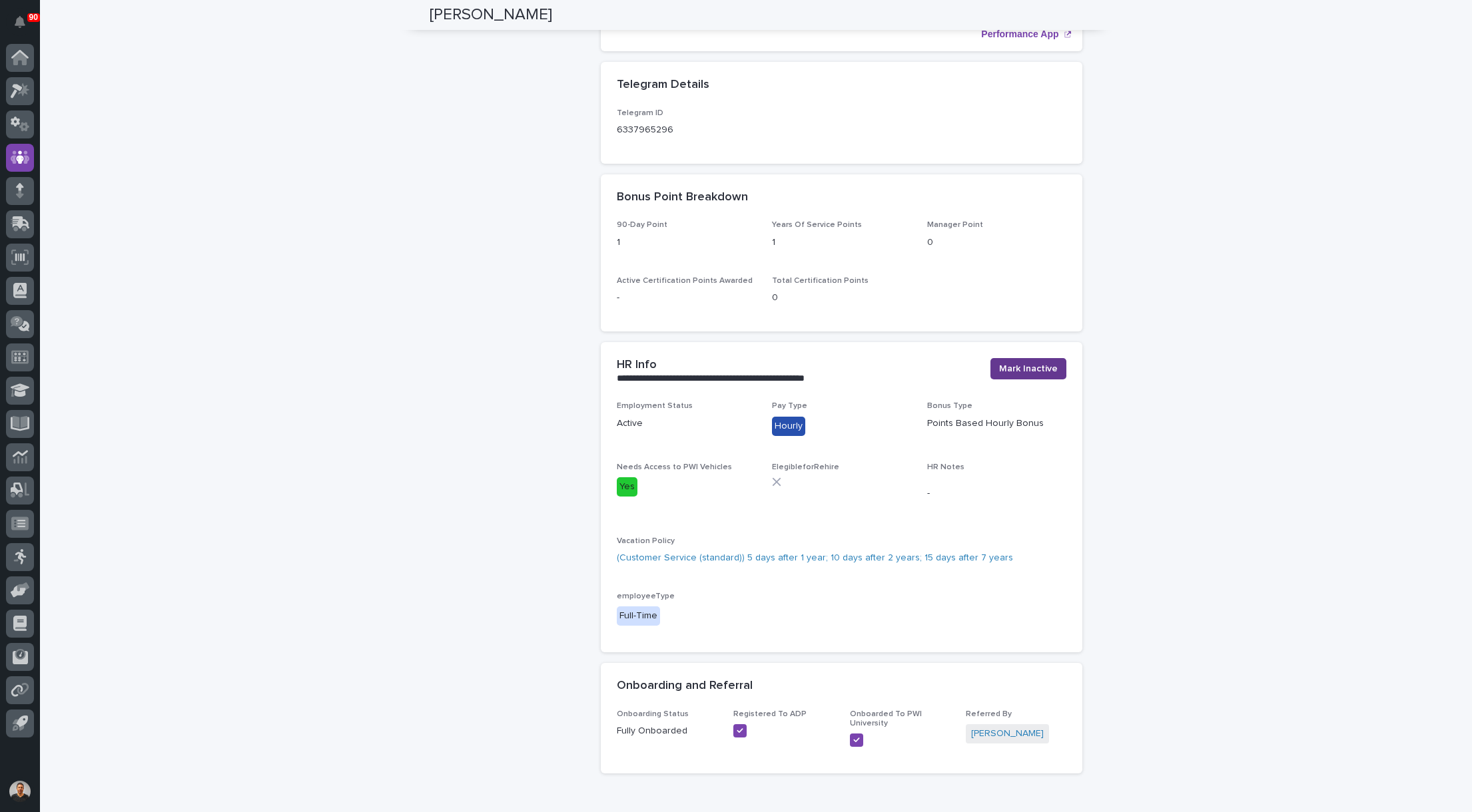
click at [1020, 363] on span "Mark Inactive" at bounding box center [1028, 369] width 58 height 13
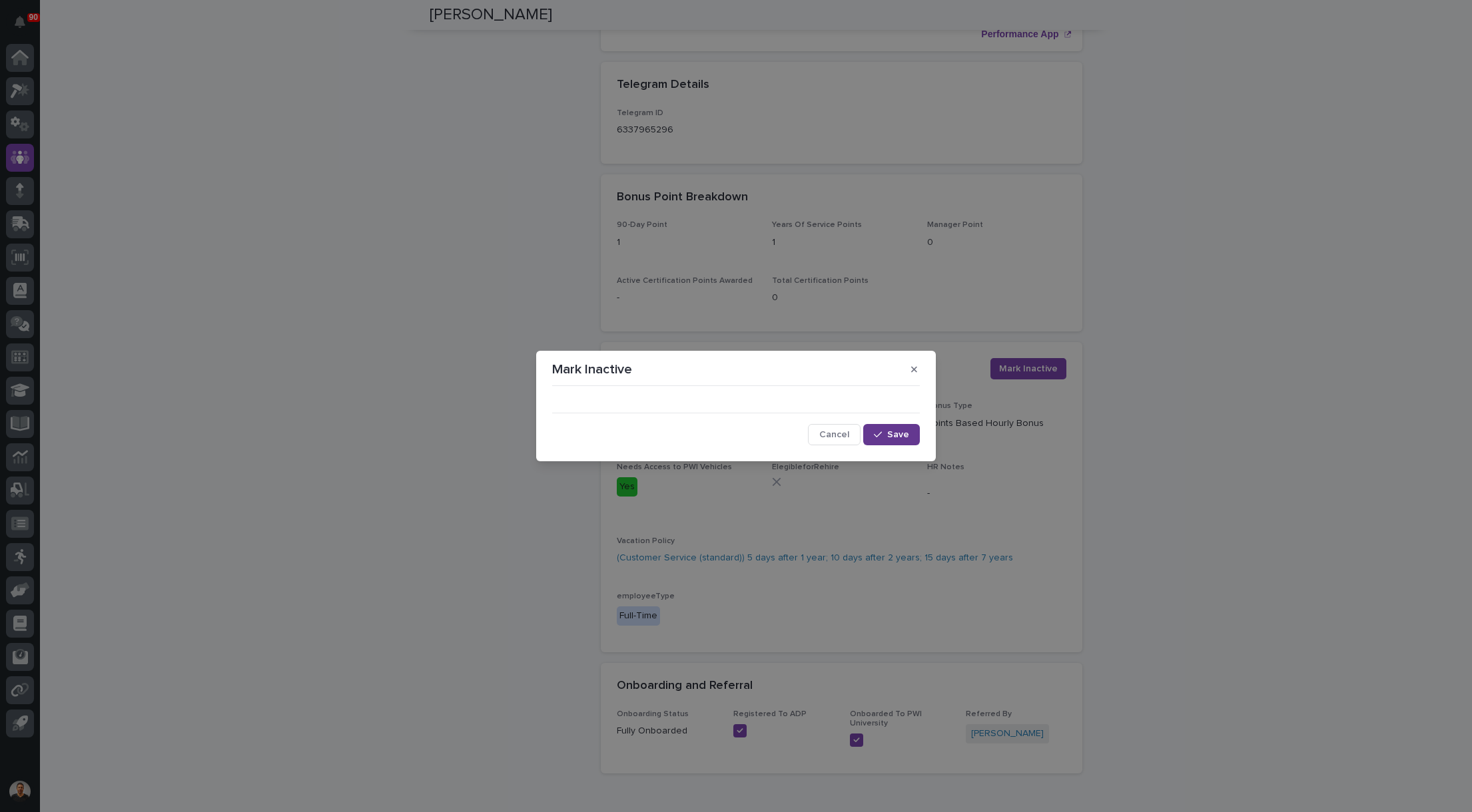
click at [897, 437] on span "Save" at bounding box center [898, 434] width 22 height 9
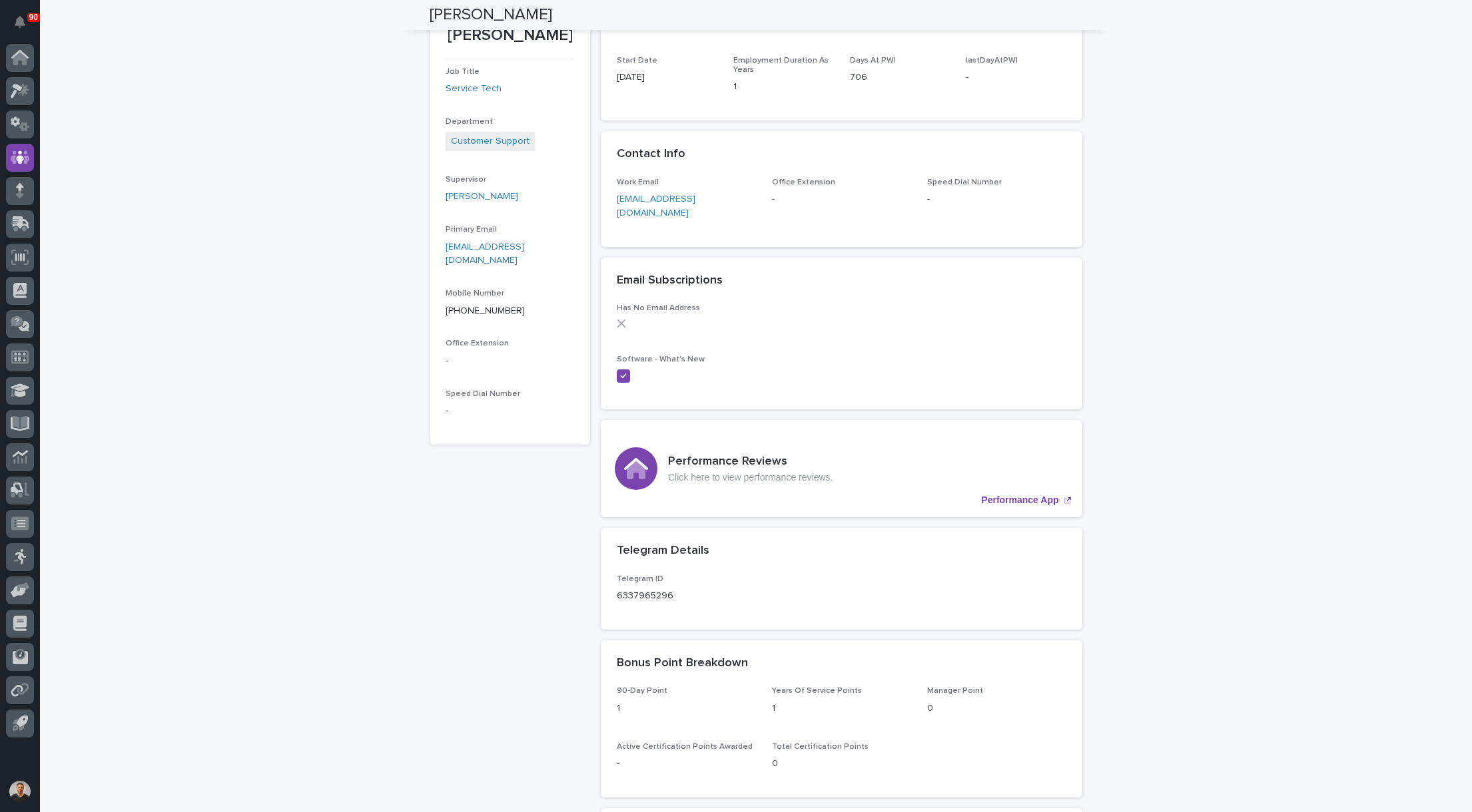
scroll to position [0, 0]
